Goal: Task Accomplishment & Management: Complete application form

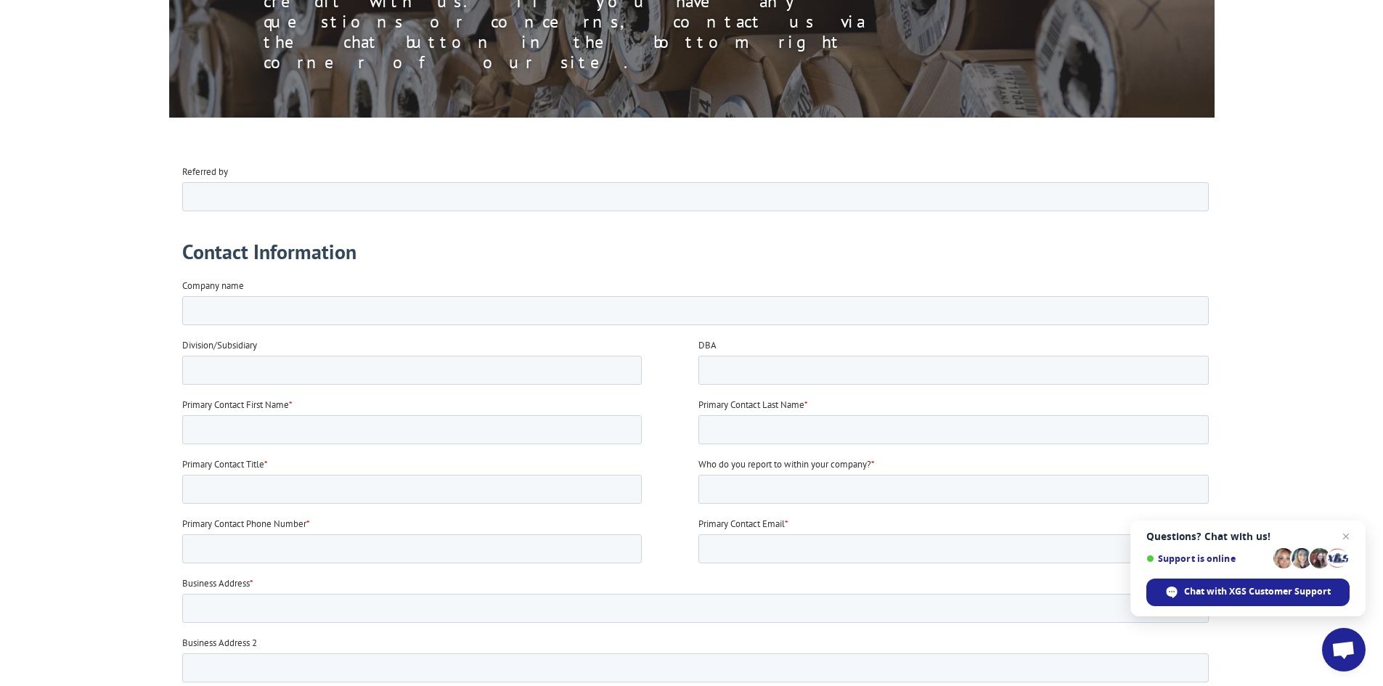
scroll to position [290, 0]
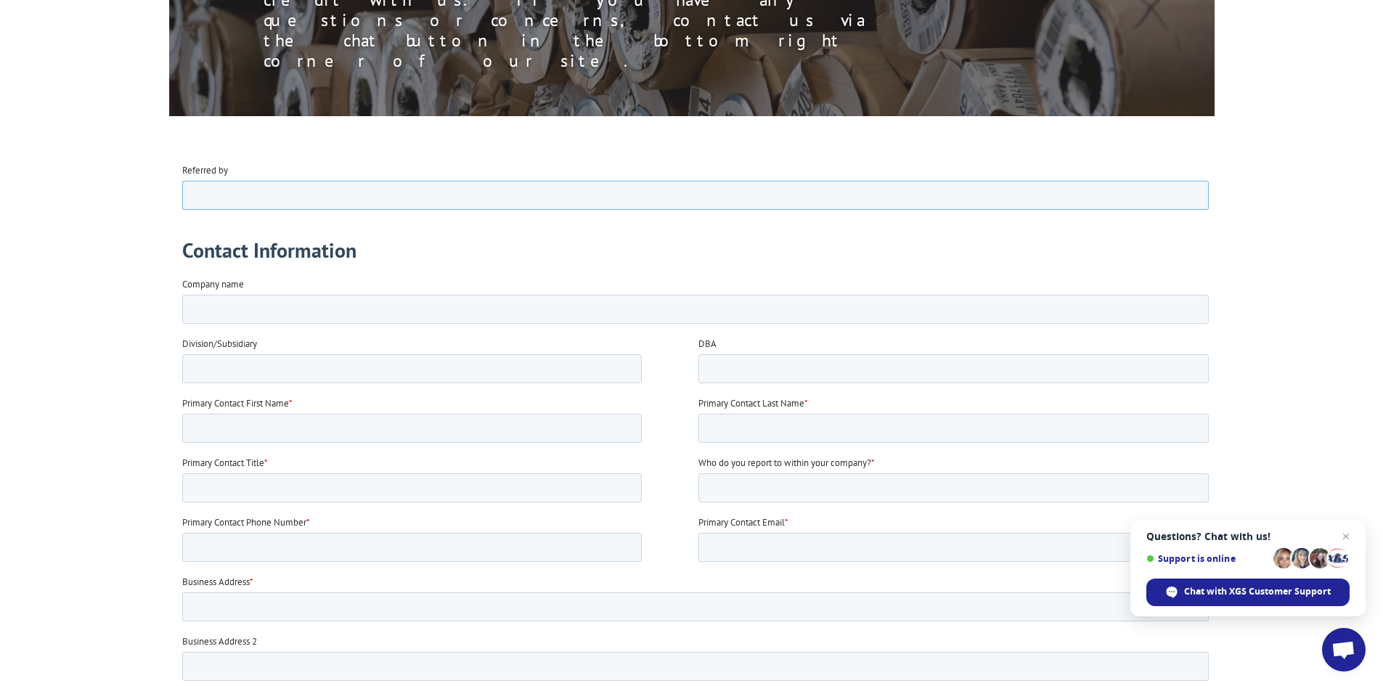
click at [227, 197] on input "Referred by" at bounding box center [695, 194] width 1027 height 29
drag, startPoint x: 213, startPoint y: 300, endPoint x: 214, endPoint y: 312, distance: 12.4
click at [215, 306] on input "Company name" at bounding box center [695, 308] width 1027 height 29
type input "VDV ROYAL INC"
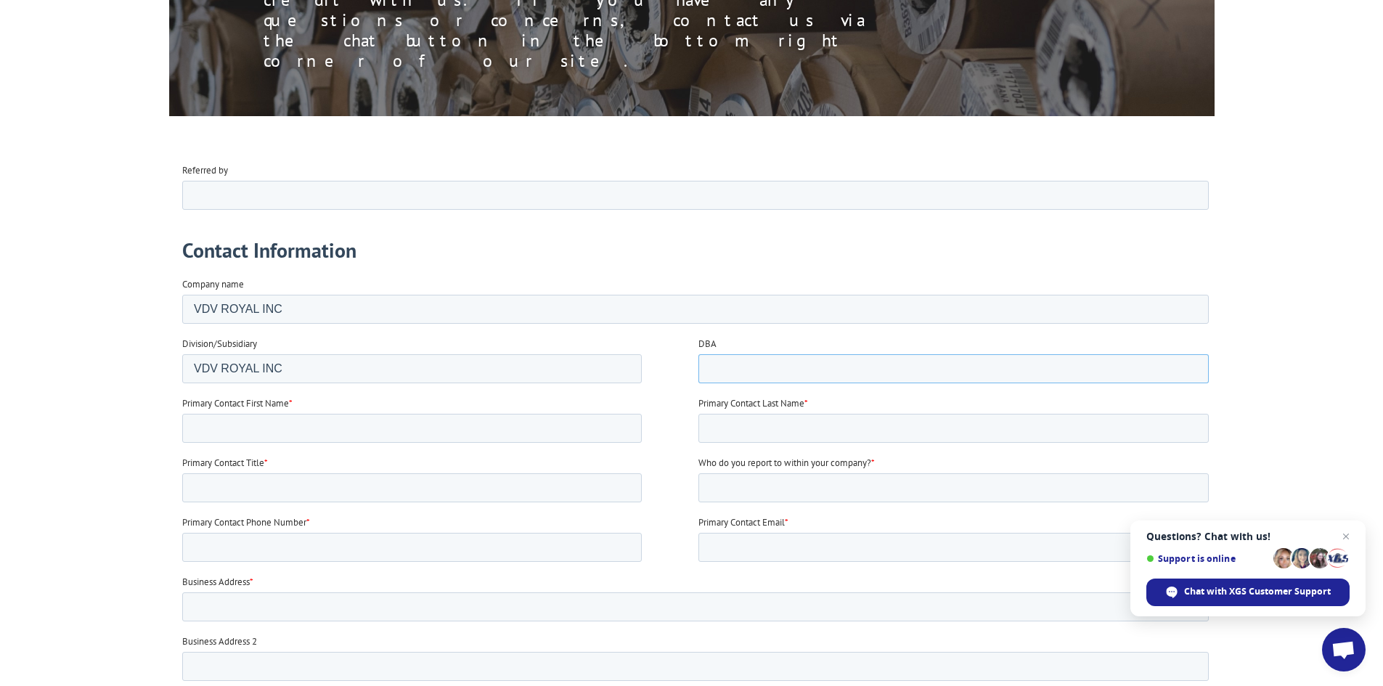
type input "VDV ROYAL INC"
type input "[PERSON_NAME]"
type input "Bulmaga"
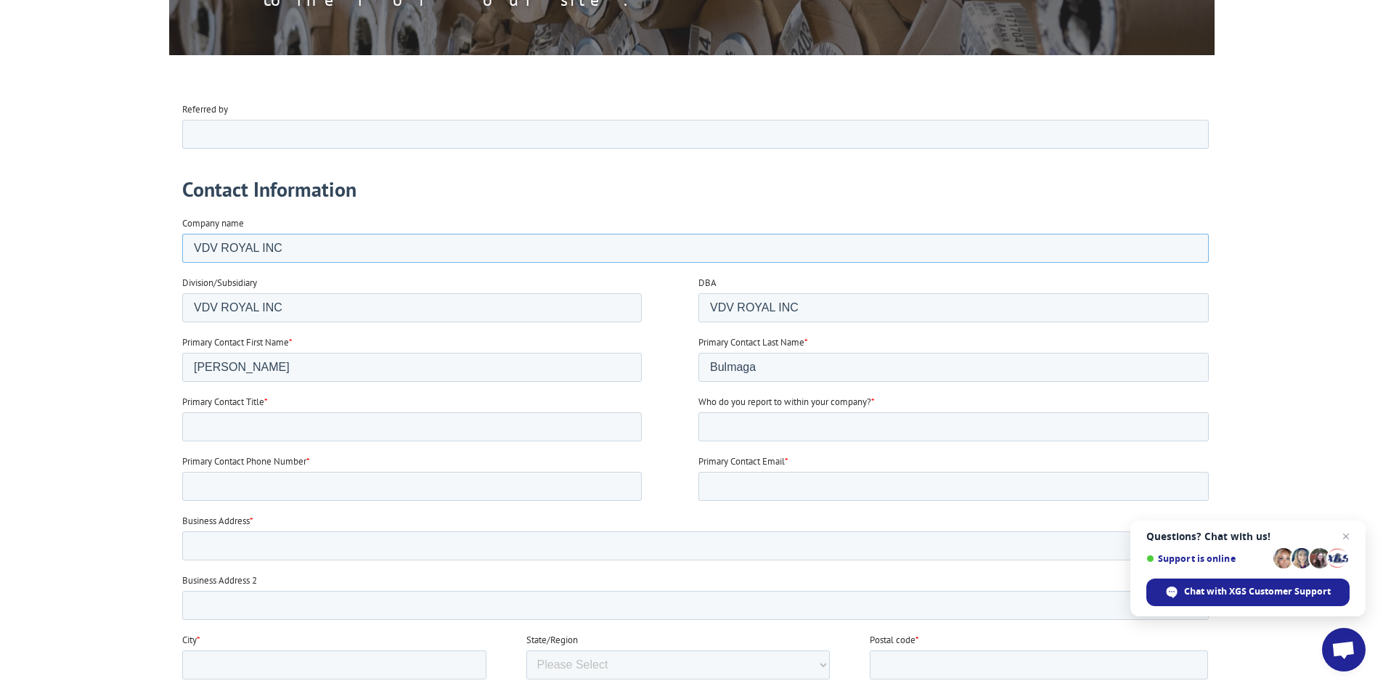
scroll to position [436, 0]
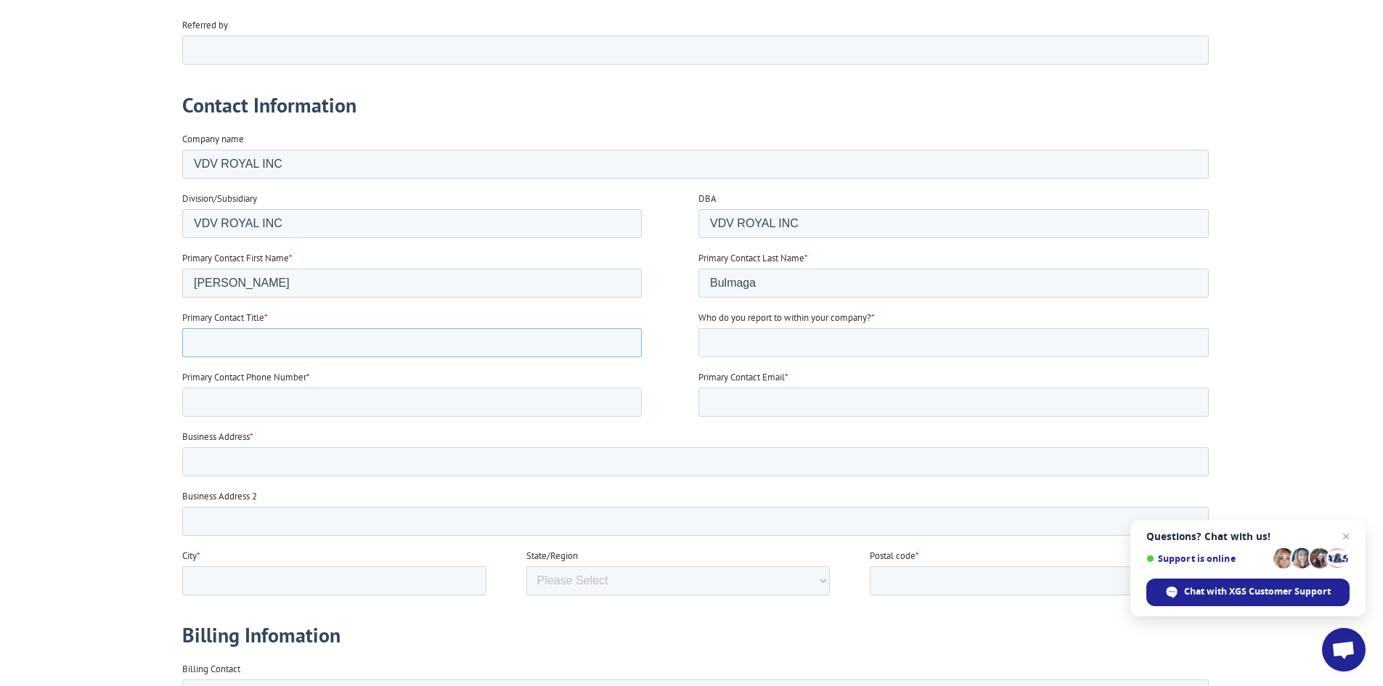
click at [216, 333] on input "Primary Contact Title *" at bounding box center [412, 341] width 460 height 29
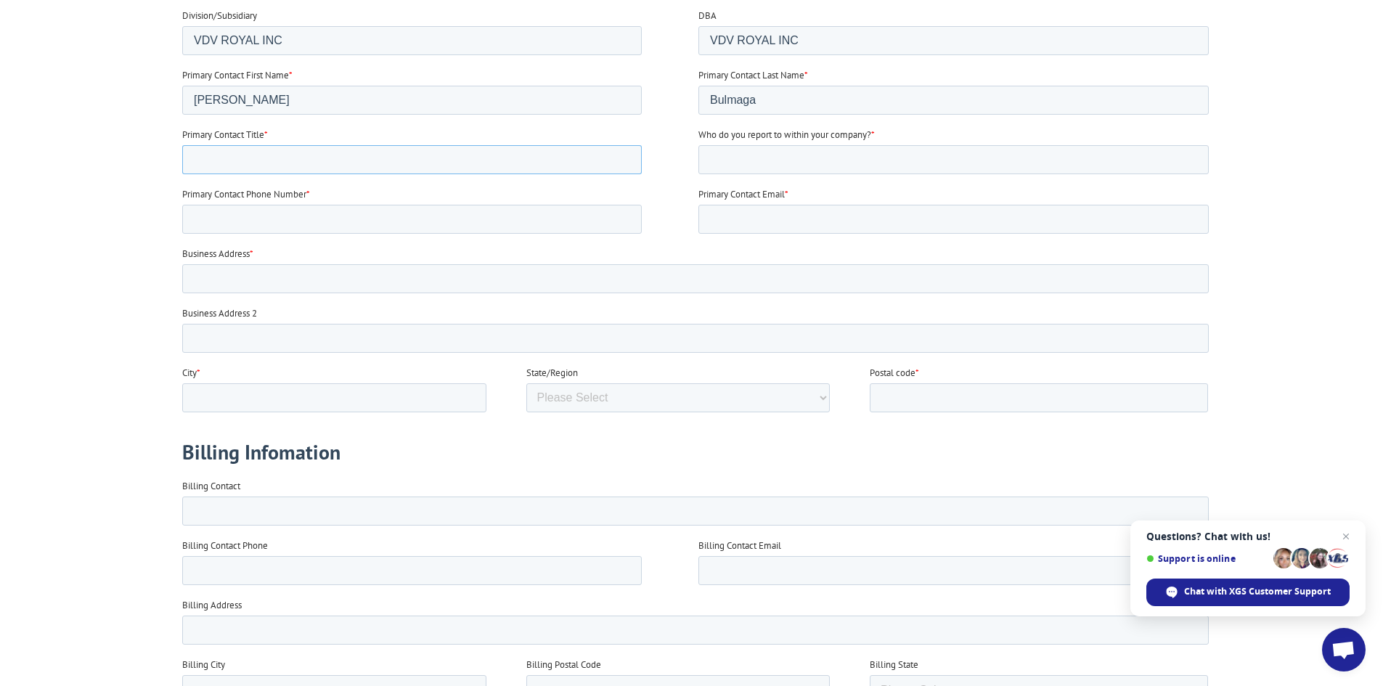
scroll to position [726, 0]
